Goal: Find specific page/section: Find specific page/section

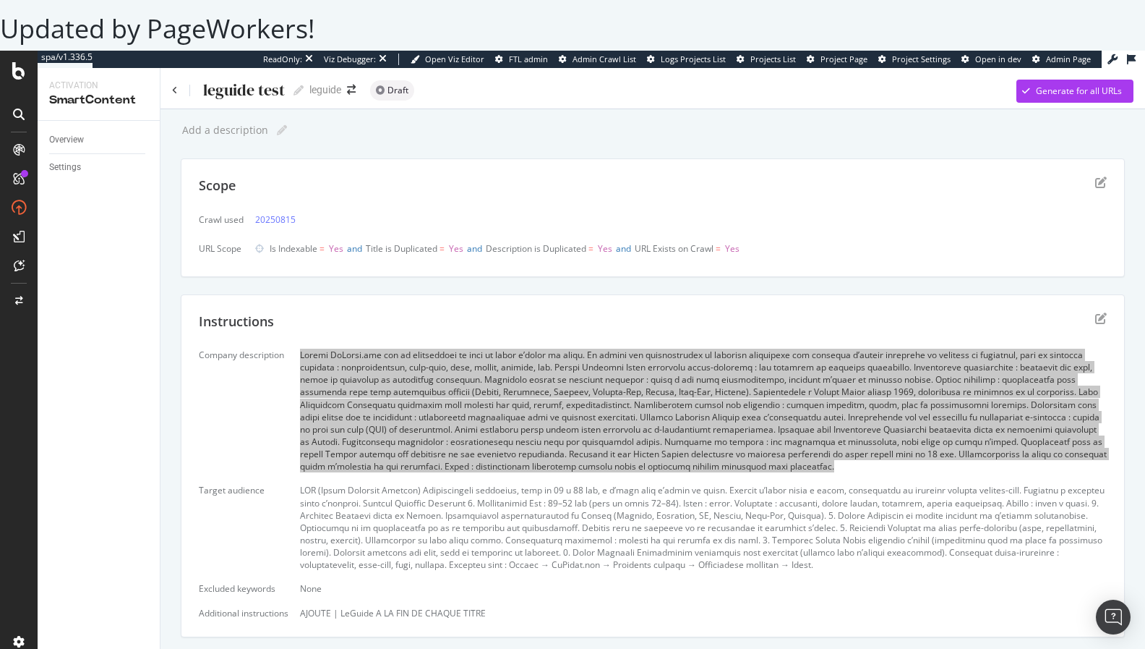
scroll to position [67, 0]
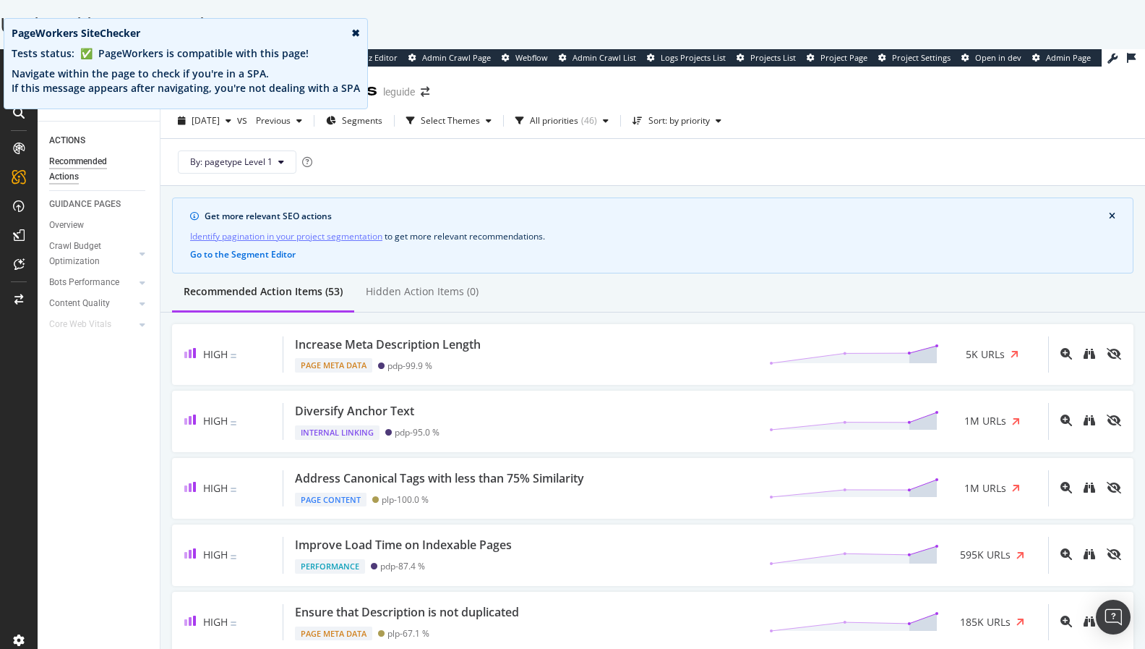
click at [587, 163] on div "By: pagetype Level 1" at bounding box center [653, 162] width 962 height 46
click at [351, 34] on div "✖" at bounding box center [355, 33] width 9 height 14
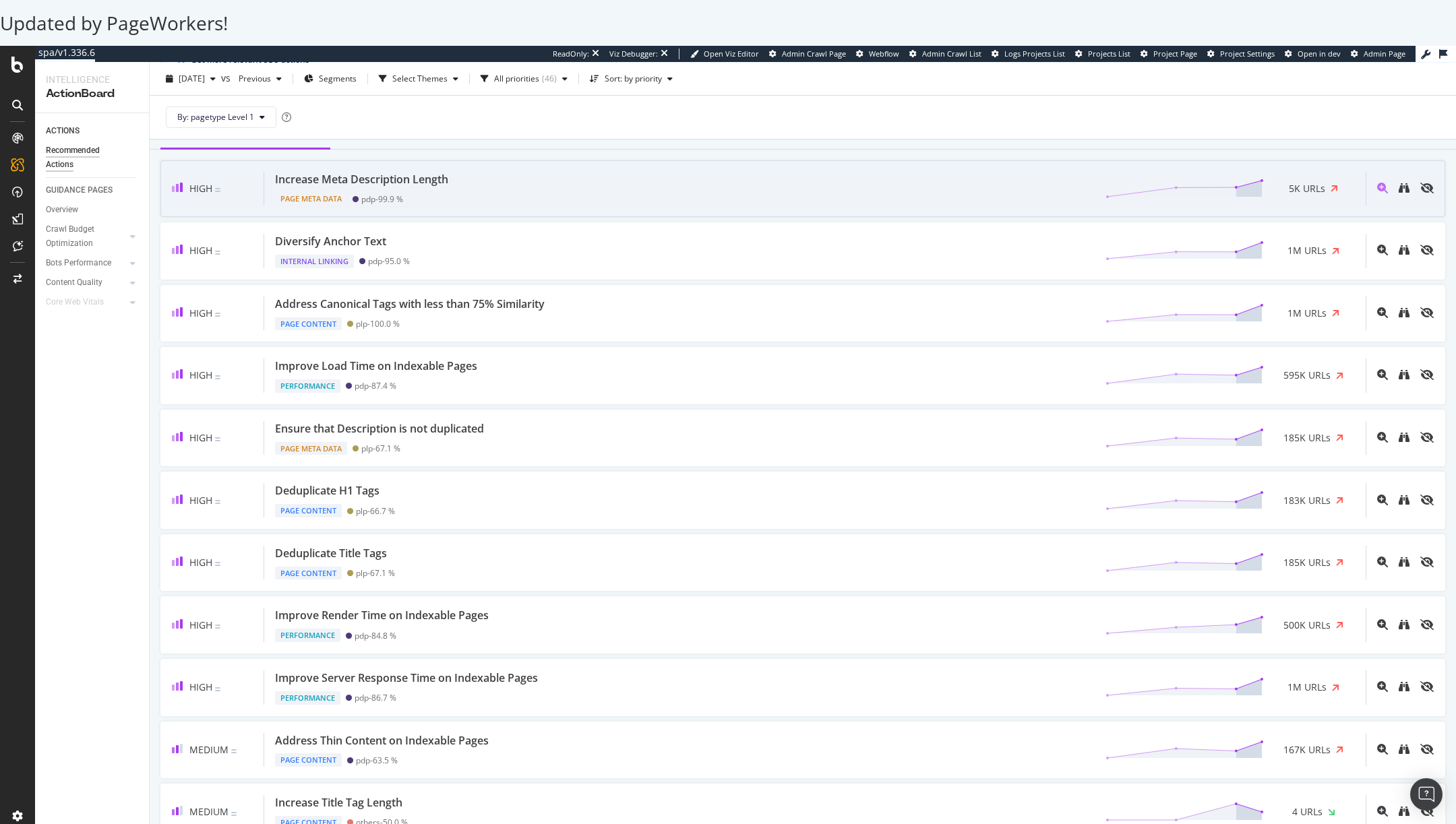
scroll to position [148, 0]
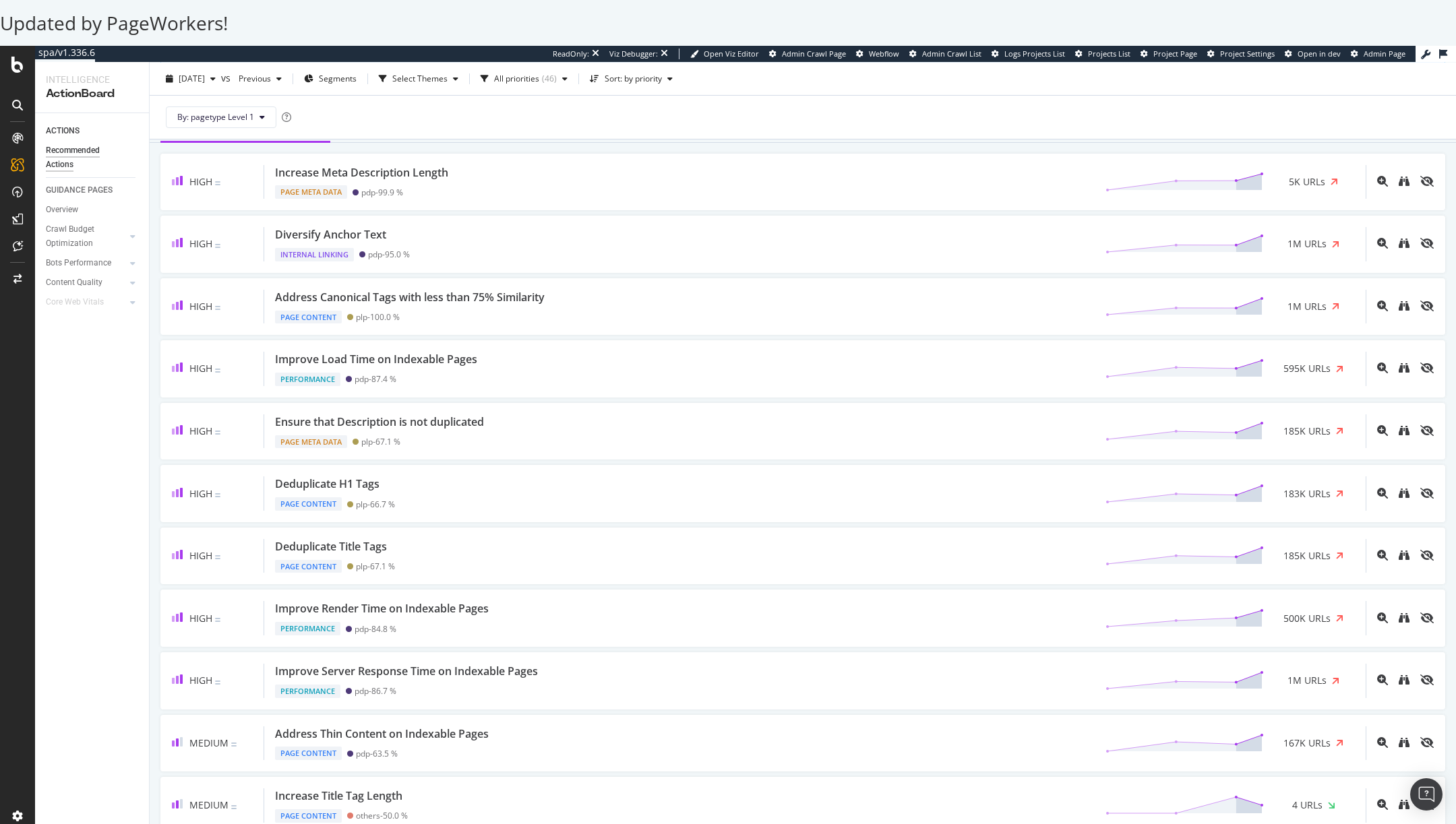
click at [828, 125] on div "By: pagetype Level 1" at bounding box center [803, 117] width 1284 height 43
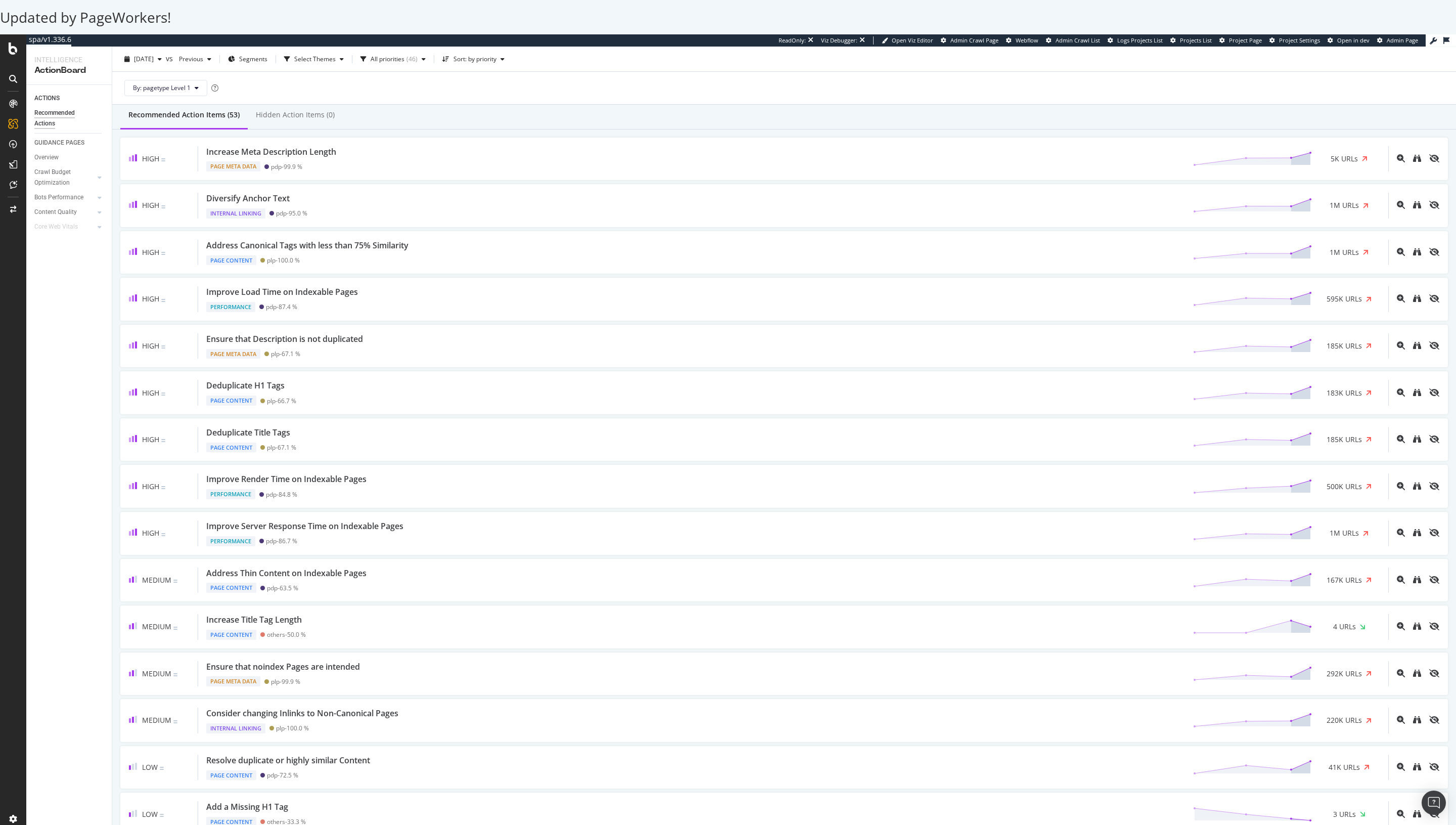
scroll to position [91, 0]
click at [801, 125] on div "Recommended Action Items (53) Hidden Action Items (0)" at bounding box center [785, 113] width 1344 height 27
